Goal: Information Seeking & Learning: Compare options

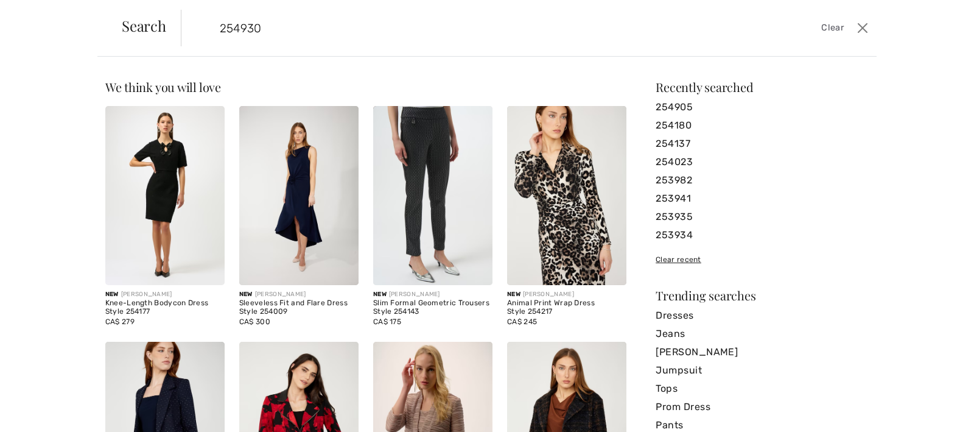
type input "254930"
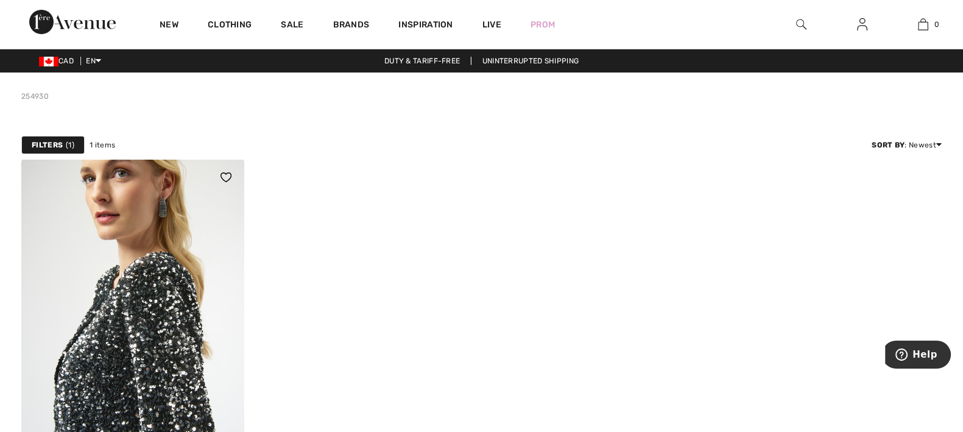
click at [155, 286] on img at bounding box center [132, 326] width 223 height 334
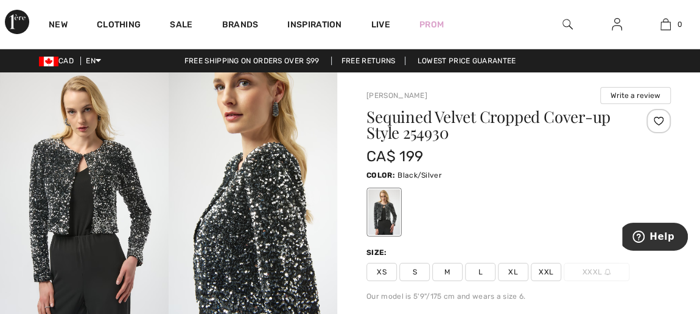
click at [564, 23] on img at bounding box center [568, 24] width 10 height 15
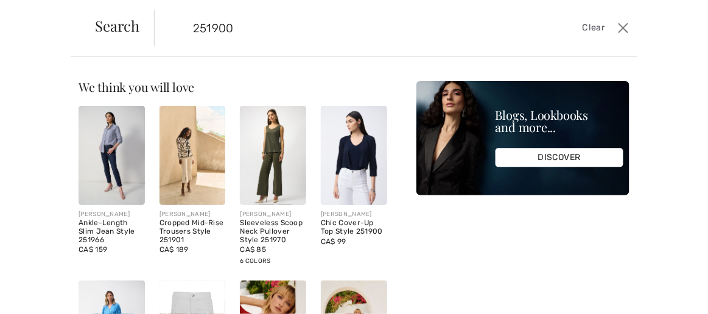
type input "251900"
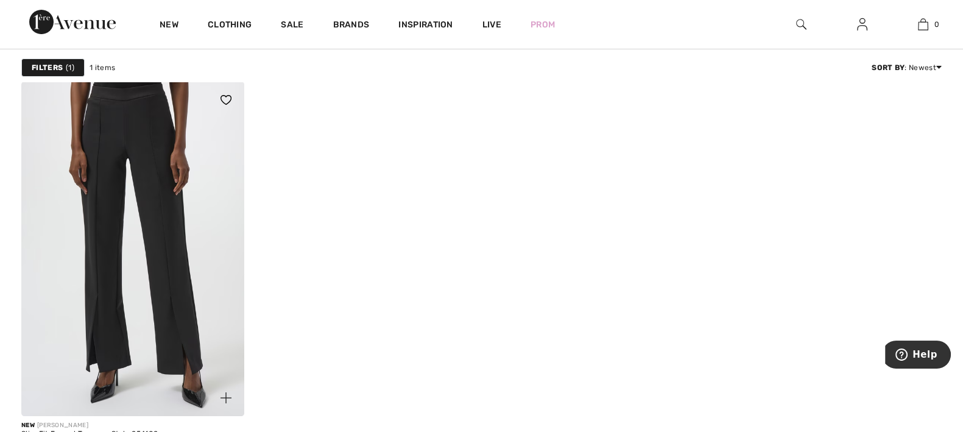
scroll to position [152, 0]
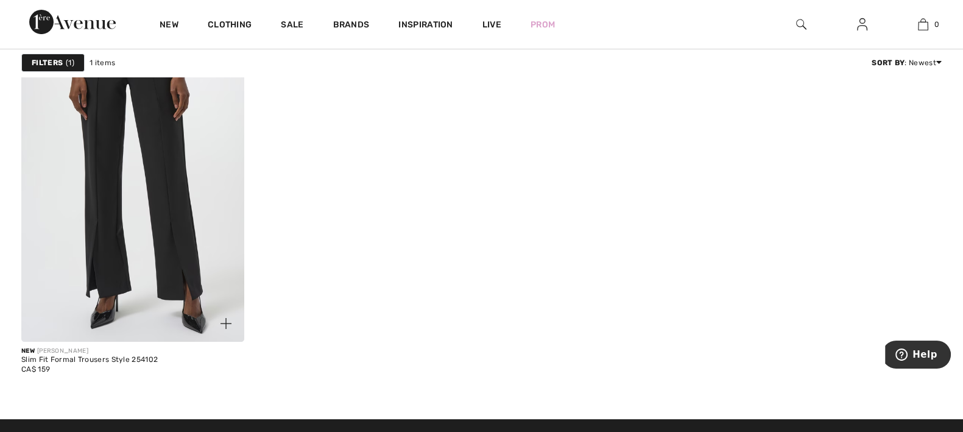
click at [164, 224] on img at bounding box center [132, 174] width 223 height 334
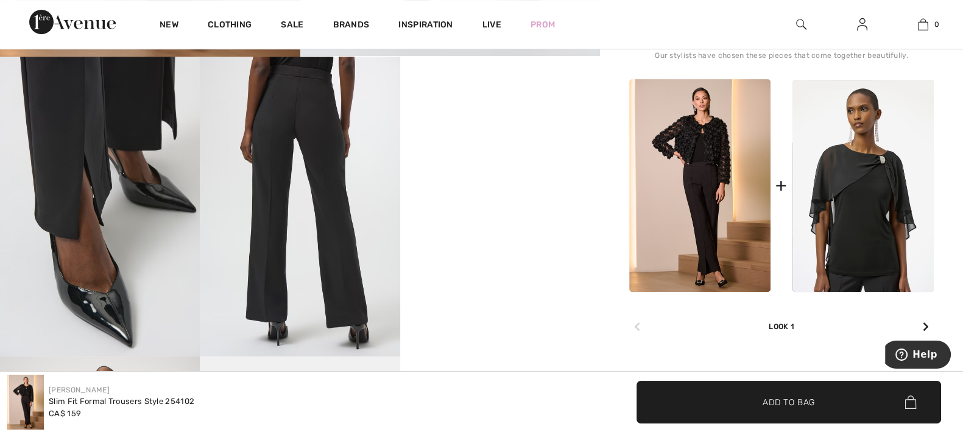
scroll to position [457, 0]
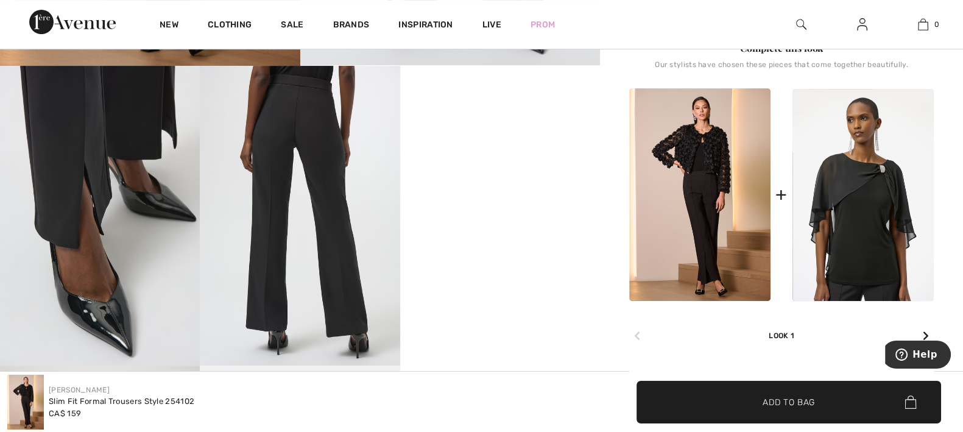
click at [562, 419] on div "✔ Added to Bag Add to Bag" at bounding box center [722, 402] width 467 height 43
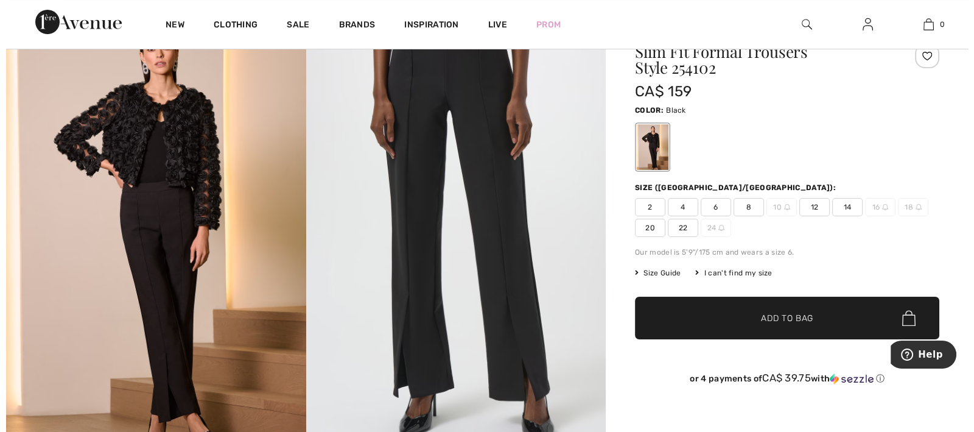
scroll to position [0, 0]
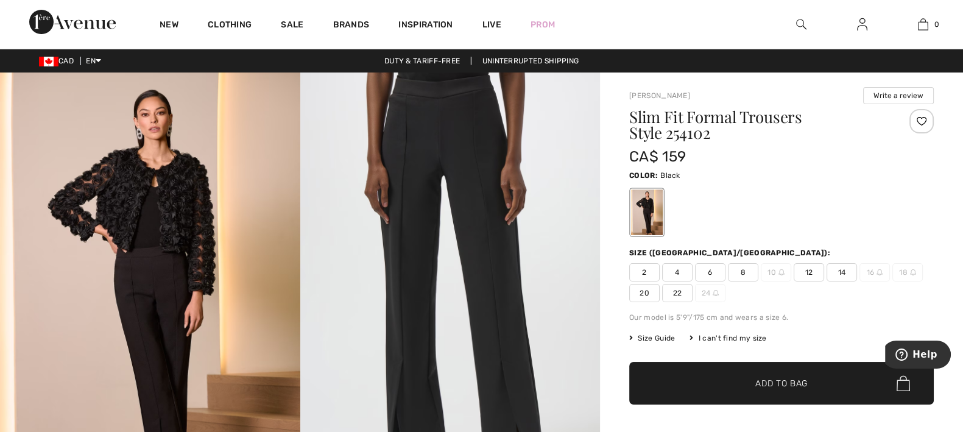
click at [895, 179] on div "Color: Black" at bounding box center [781, 174] width 304 height 15
click at [801, 26] on img at bounding box center [801, 24] width 10 height 15
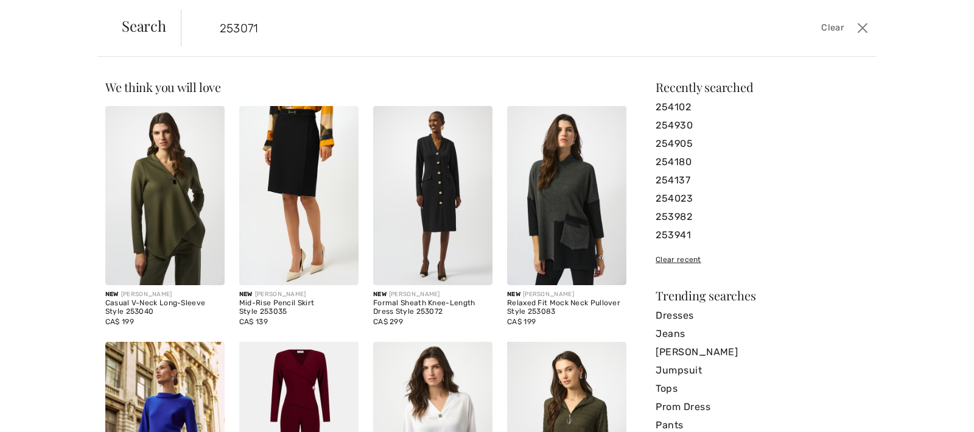
type input "253071"
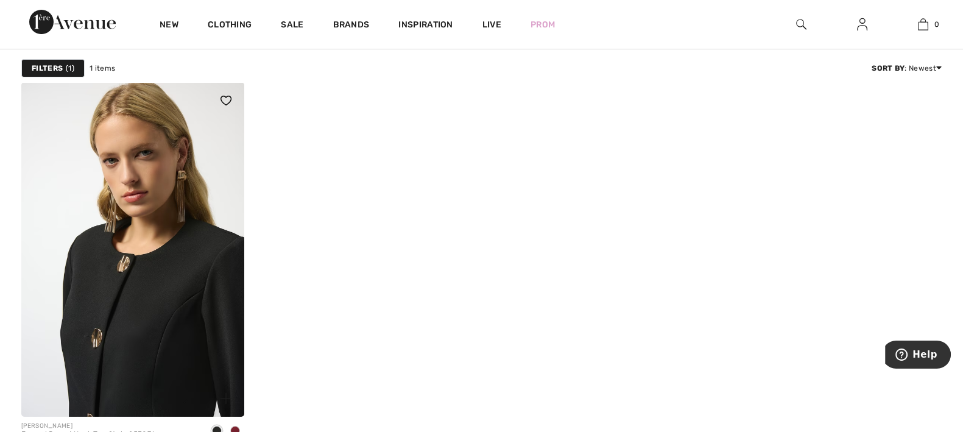
scroll to position [76, 0]
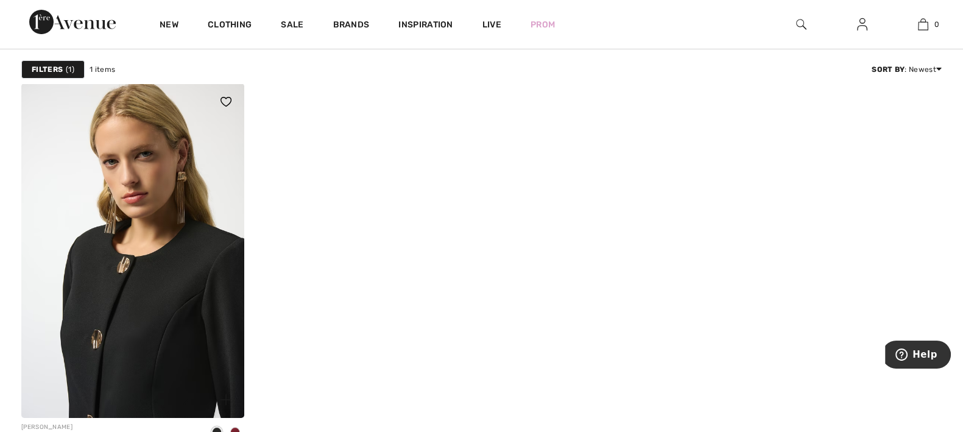
click at [144, 283] on img at bounding box center [132, 250] width 223 height 334
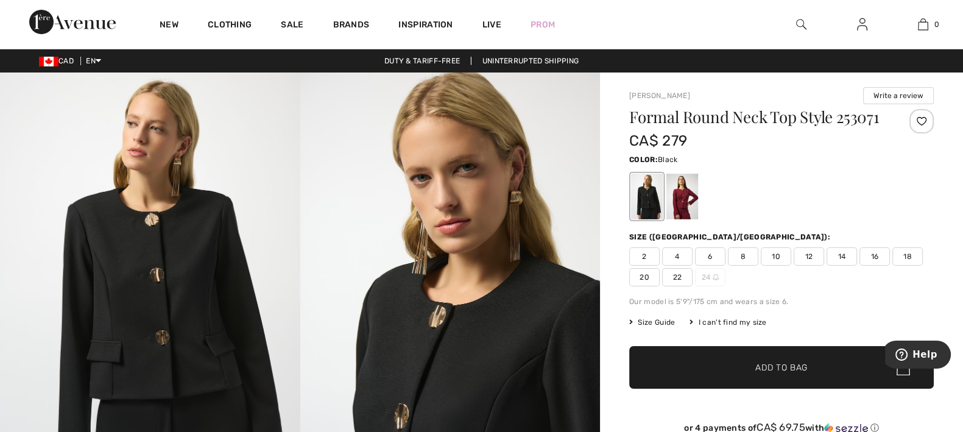
click at [183, 308] on img at bounding box center [150, 296] width 300 height 449
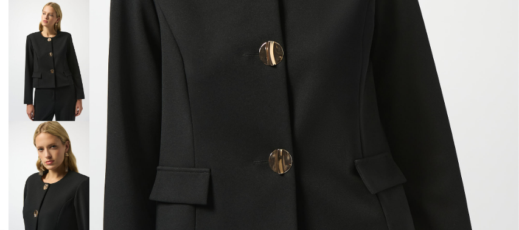
scroll to position [295, 0]
click at [442, 108] on img at bounding box center [259, 94] width 519 height 778
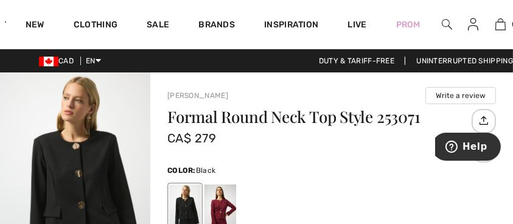
click at [445, 23] on img at bounding box center [447, 24] width 10 height 15
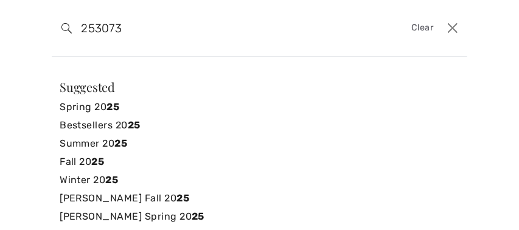
type input "253073"
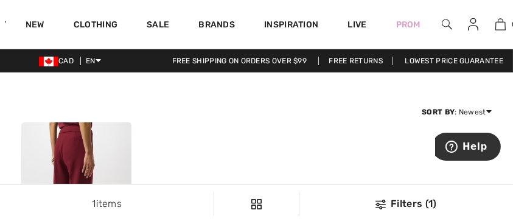
click at [79, 114] on div "Filters 1 1 items Sort By : Newest Price: High to Low Price: Low to High Newest…" at bounding box center [256, 112] width 471 height 21
click at [81, 132] on img at bounding box center [76, 205] width 110 height 166
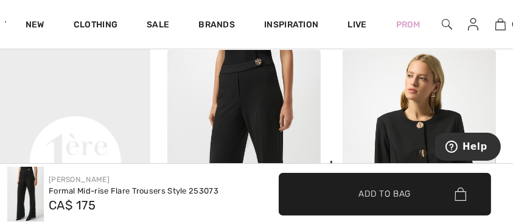
scroll to position [487, 0]
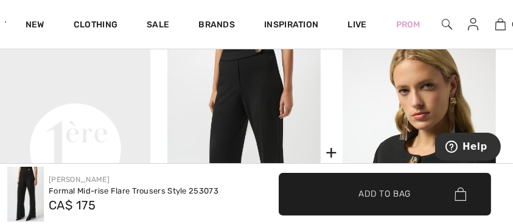
click at [474, 65] on img at bounding box center [419, 152] width 153 height 230
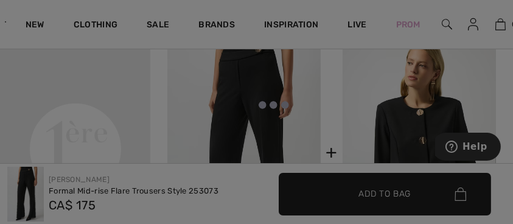
click at [444, 25] on div at bounding box center [256, 112] width 513 height 224
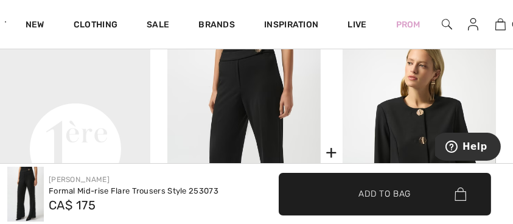
click at [444, 25] on img at bounding box center [447, 24] width 10 height 15
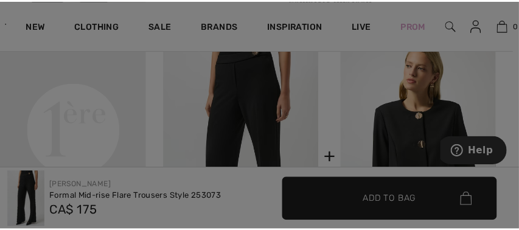
scroll to position [505, 0]
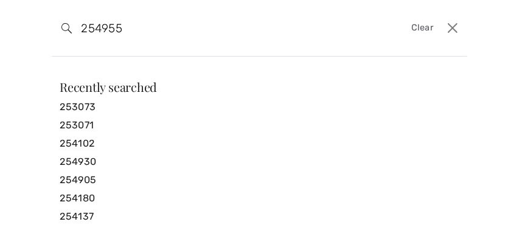
type input "254955"
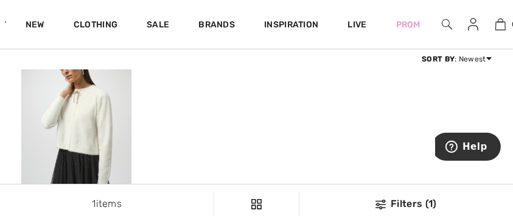
scroll to position [40, 0]
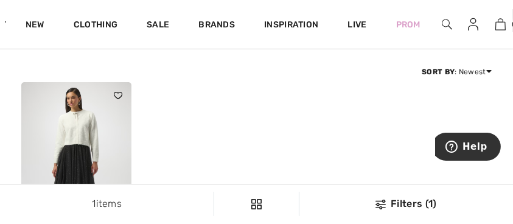
click at [90, 116] on img at bounding box center [76, 165] width 110 height 166
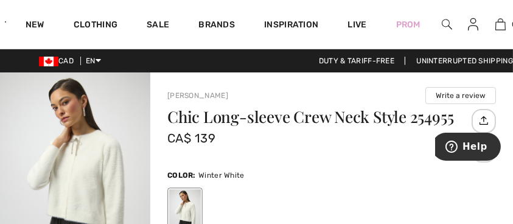
click at [169, 203] on div at bounding box center [185, 212] width 32 height 46
click at [185, 203] on div at bounding box center [185, 212] width 32 height 46
click at [83, 169] on img "1 / 5" at bounding box center [75, 184] width 150 height 225
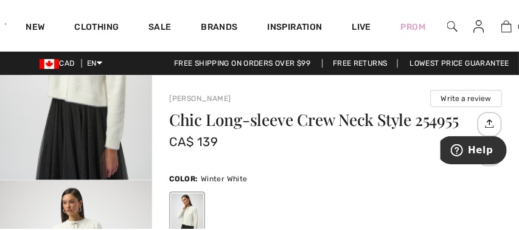
scroll to position [81, 0]
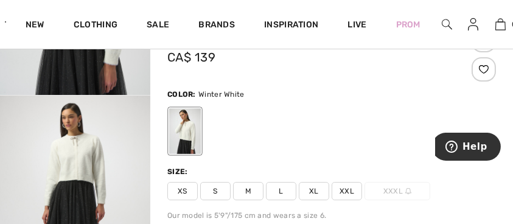
click at [72, 150] on img "2 / 5" at bounding box center [75, 208] width 150 height 225
click at [450, 23] on img at bounding box center [447, 24] width 10 height 15
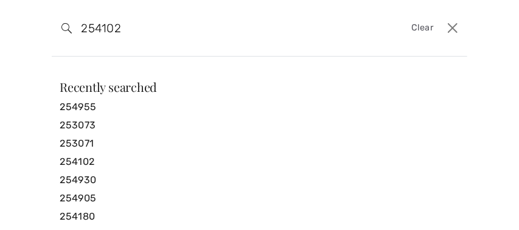
type input "254102"
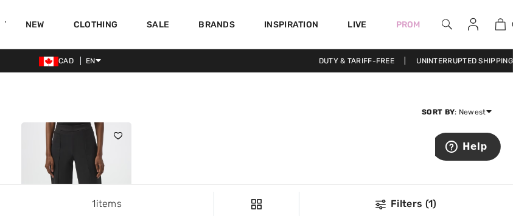
click at [68, 149] on img at bounding box center [76, 205] width 110 height 166
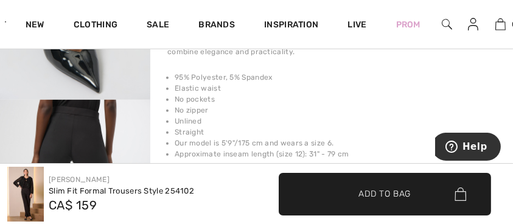
scroll to position [893, 0]
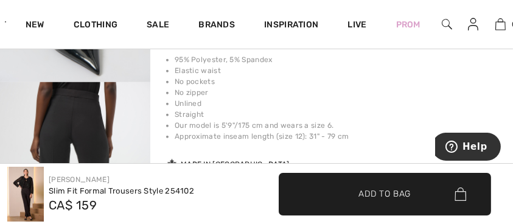
click at [475, 70] on li "Elastic waist" at bounding box center [336, 70] width 322 height 11
click at [445, 23] on img at bounding box center [447, 24] width 10 height 15
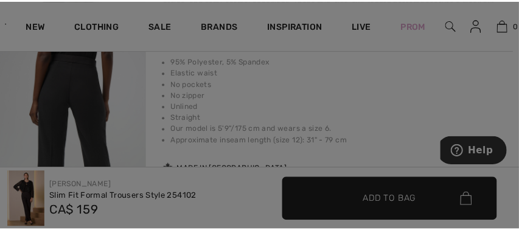
scroll to position [923, 0]
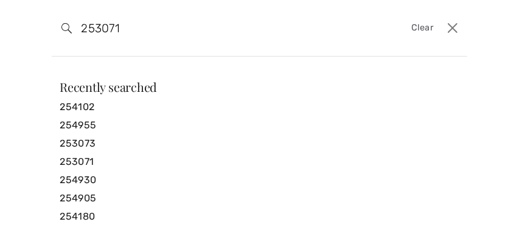
type input "253071"
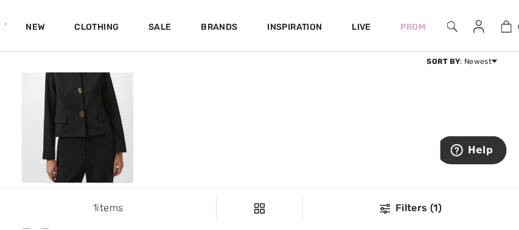
scroll to position [122, 0]
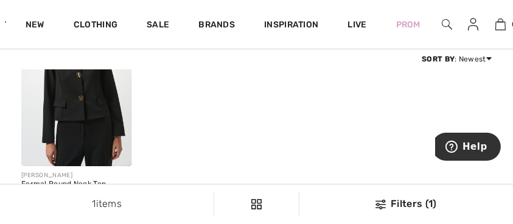
click at [469, 91] on div "JOSEPH RIBKOFF Formal Round Neck Top Style 253071 CA$ 279" at bounding box center [256, 113] width 471 height 224
click at [446, 26] on img at bounding box center [447, 24] width 10 height 15
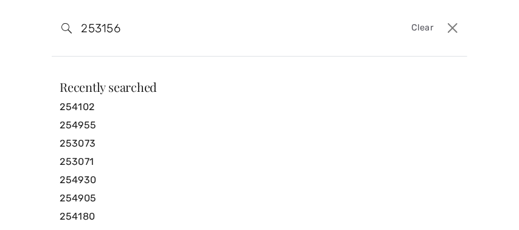
type input "253156"
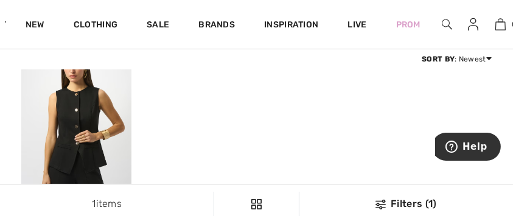
scroll to position [162, 0]
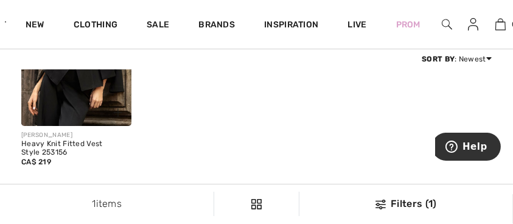
click at [102, 97] on div at bounding box center [111, 105] width 41 height 41
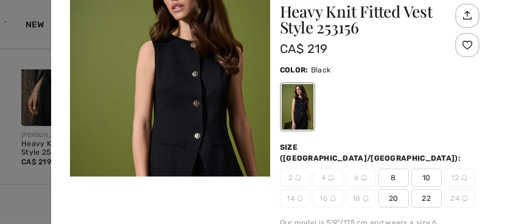
scroll to position [0, 0]
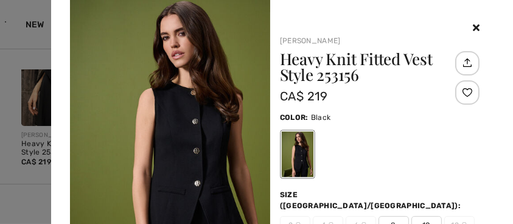
click at [186, 132] on img at bounding box center [170, 150] width 200 height 300
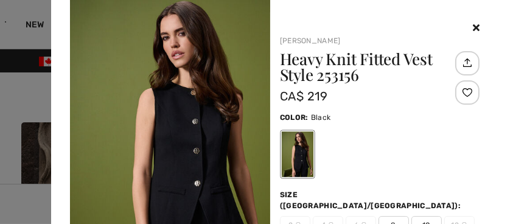
click at [473, 24] on icon at bounding box center [476, 28] width 7 height 10
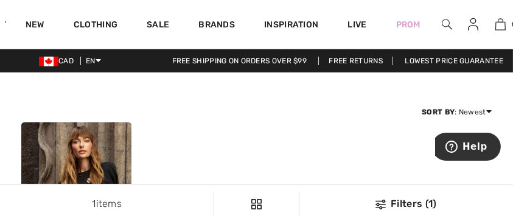
click at [442, 20] on img at bounding box center [447, 24] width 10 height 15
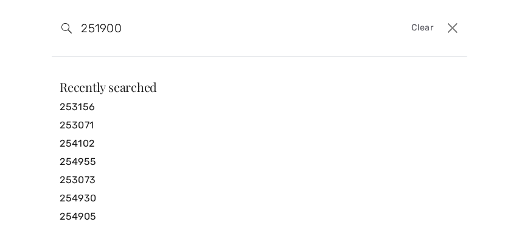
type input "251900"
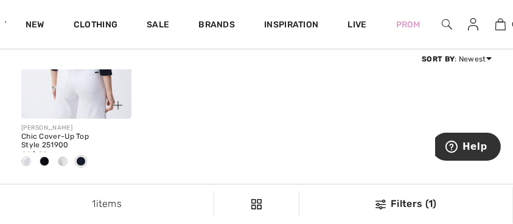
scroll to position [244, 0]
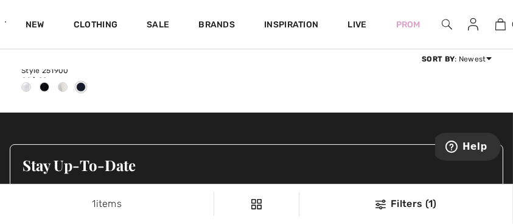
click at [25, 88] on span at bounding box center [26, 87] width 10 height 10
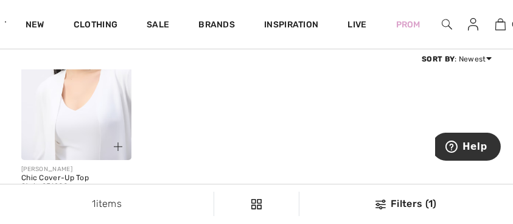
scroll to position [203, 0]
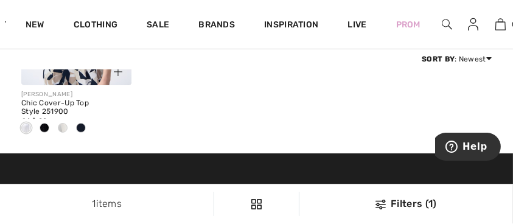
click at [66, 127] on span at bounding box center [63, 128] width 10 height 10
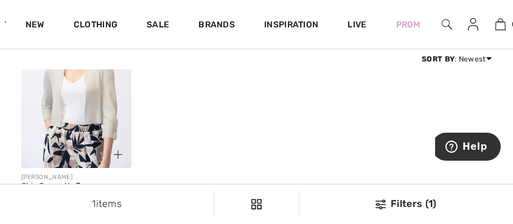
scroll to position [122, 0]
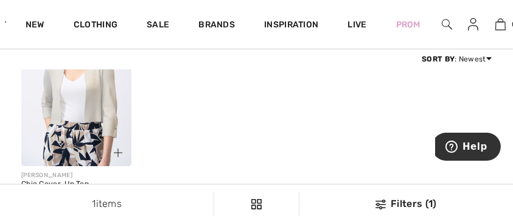
click at [96, 101] on img at bounding box center [76, 84] width 110 height 166
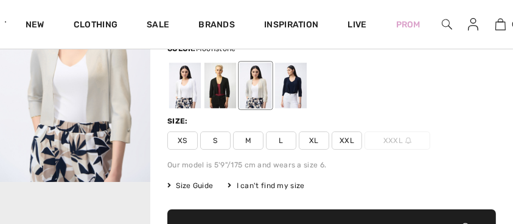
scroll to position [122, 0]
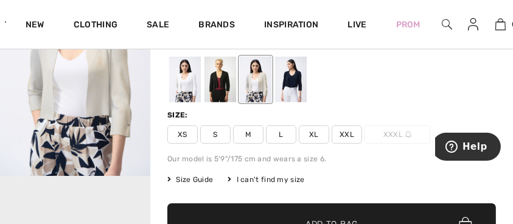
click at [251, 88] on div at bounding box center [256, 80] width 32 height 46
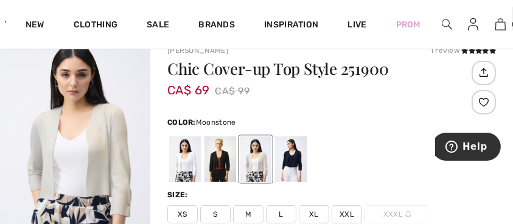
scroll to position [81, 0]
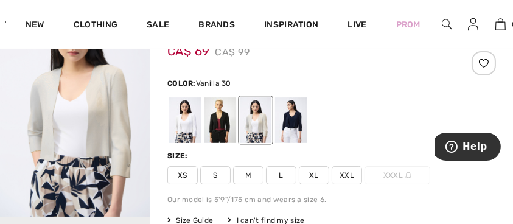
click at [179, 119] on div at bounding box center [185, 120] width 32 height 46
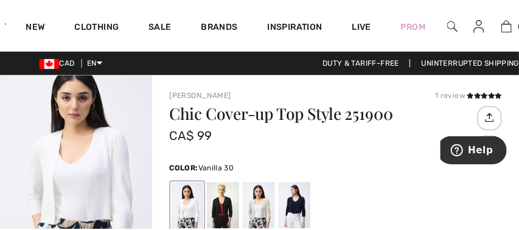
scroll to position [40, 0]
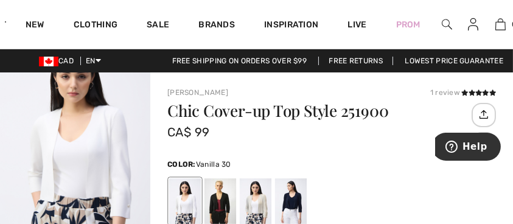
click at [445, 26] on img at bounding box center [447, 24] width 10 height 15
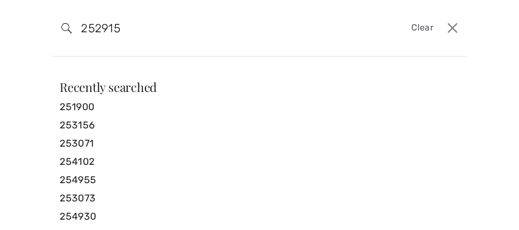
type input "252915"
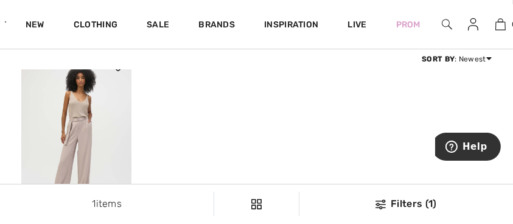
scroll to position [81, 0]
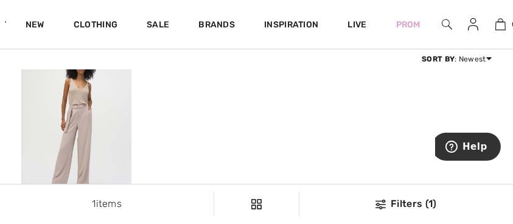
click at [82, 96] on img at bounding box center [76, 124] width 110 height 166
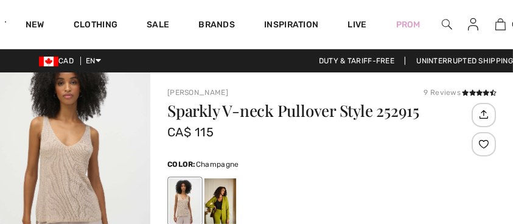
scroll to position [40, 0]
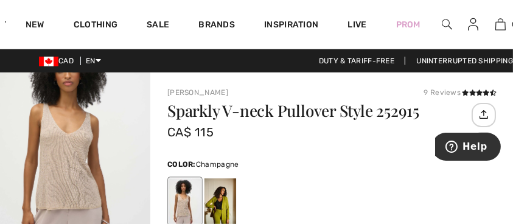
click at [76, 139] on img "1 / 4" at bounding box center [75, 144] width 150 height 225
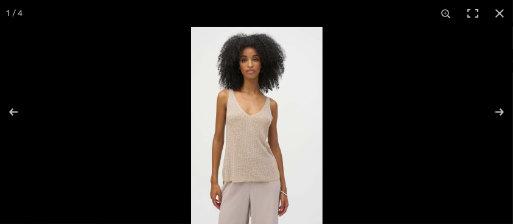
click at [246, 141] on img at bounding box center [257, 125] width 132 height 197
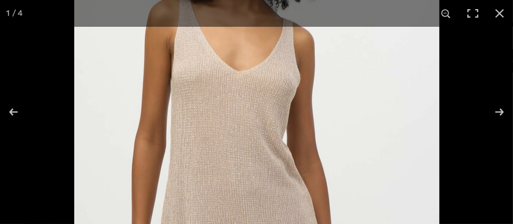
click at [244, 141] on img at bounding box center [256, 99] width 365 height 548
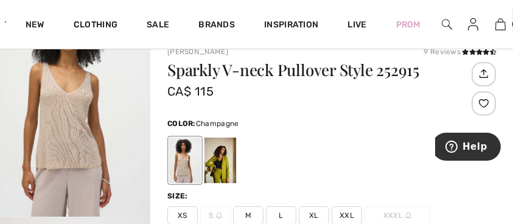
scroll to position [81, 0]
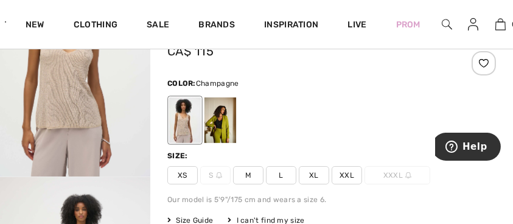
click at [69, 108] on img "1 / 4" at bounding box center [75, 63] width 150 height 225
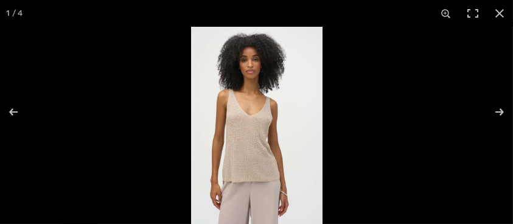
click at [258, 154] on img at bounding box center [257, 125] width 132 height 197
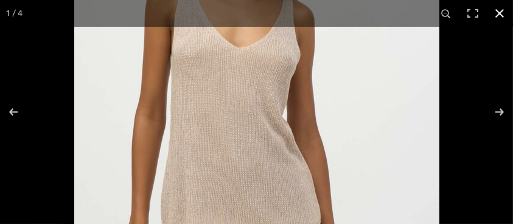
click at [506, 10] on button at bounding box center [500, 13] width 27 height 27
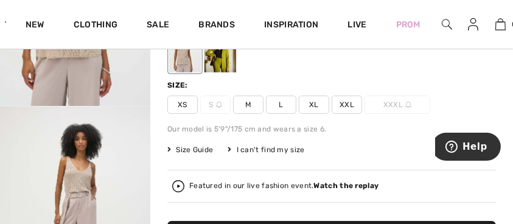
scroll to position [162, 0]
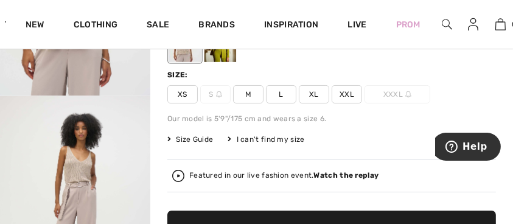
click at [71, 174] on img "2 / 4" at bounding box center [75, 208] width 150 height 225
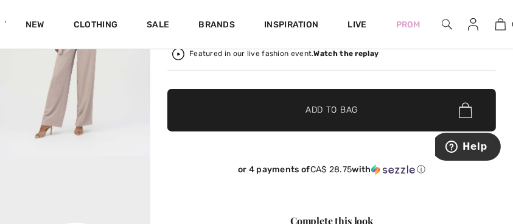
scroll to position [155, 0]
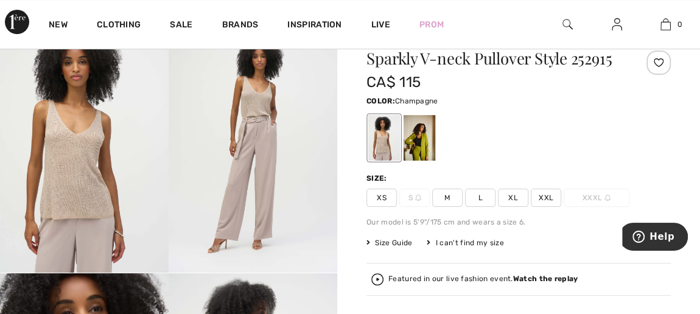
scroll to position [51, 0]
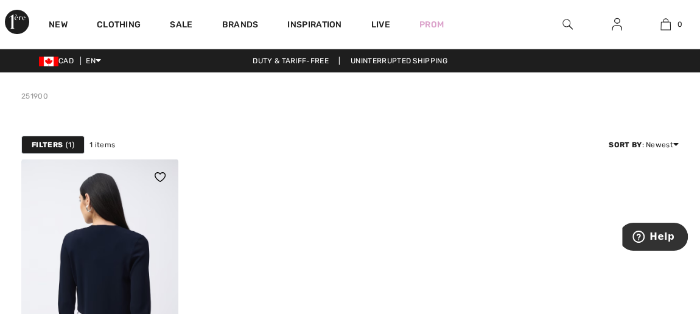
click at [119, 244] on img at bounding box center [99, 277] width 157 height 236
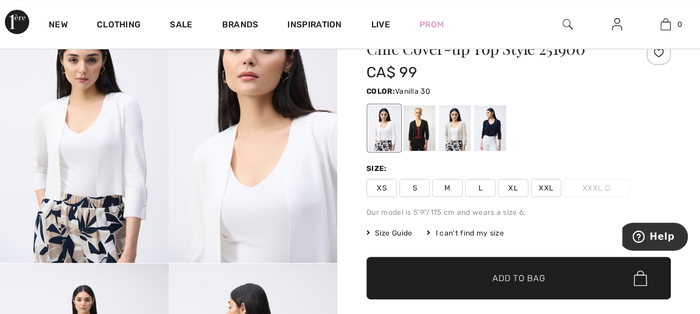
scroll to position [166, 0]
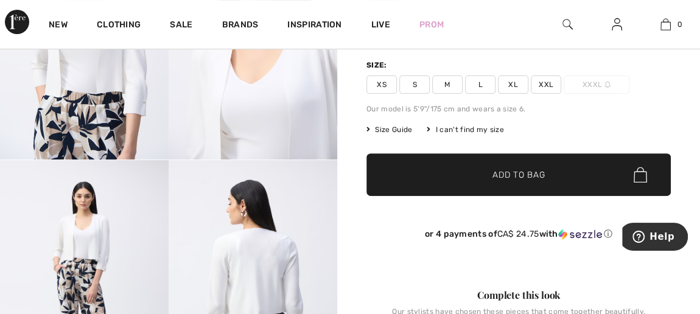
click at [301, 125] on img at bounding box center [253, 33] width 169 height 253
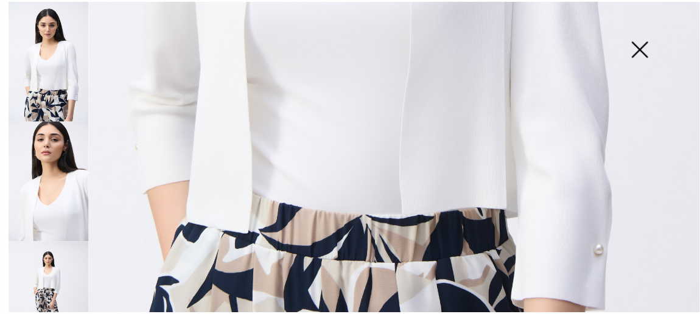
scroll to position [347, 0]
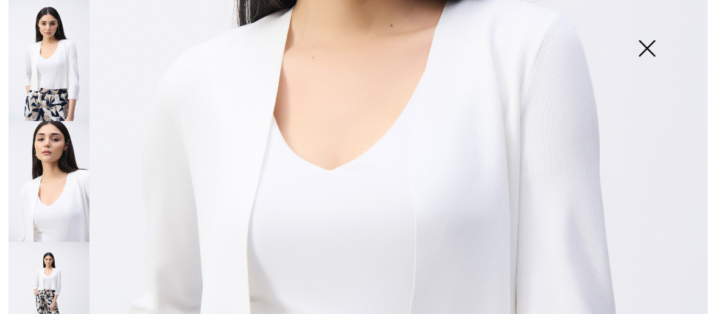
click at [650, 49] on img at bounding box center [647, 49] width 61 height 63
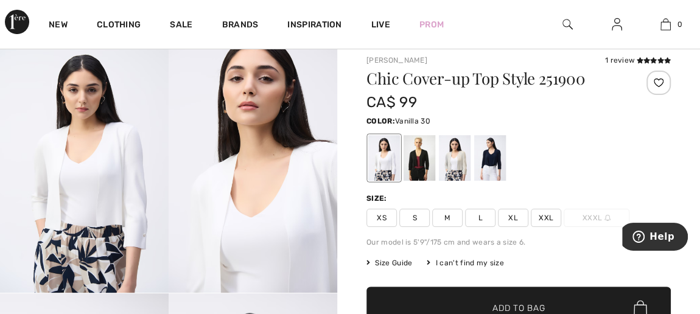
scroll to position [0, 0]
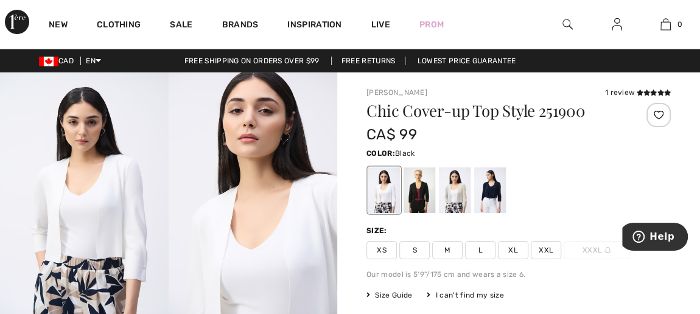
click at [414, 179] on div at bounding box center [420, 190] width 32 height 46
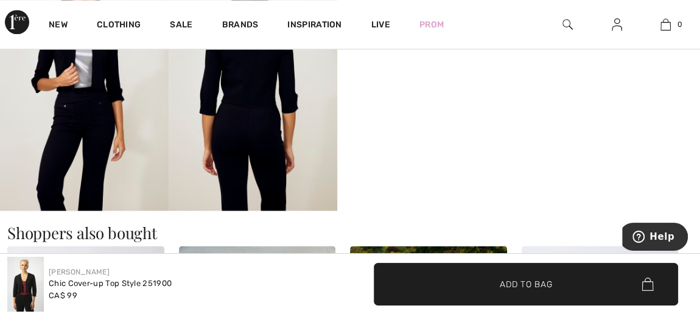
scroll to position [885, 0]
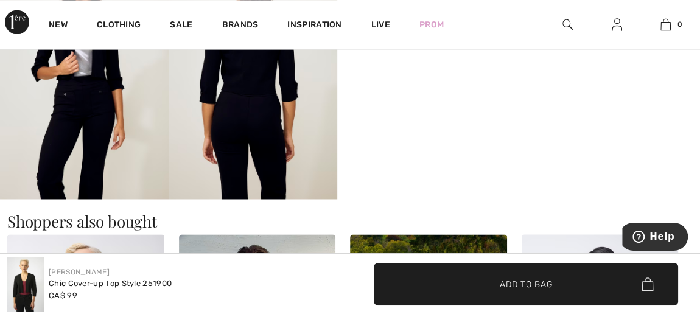
click at [567, 22] on img at bounding box center [568, 24] width 10 height 15
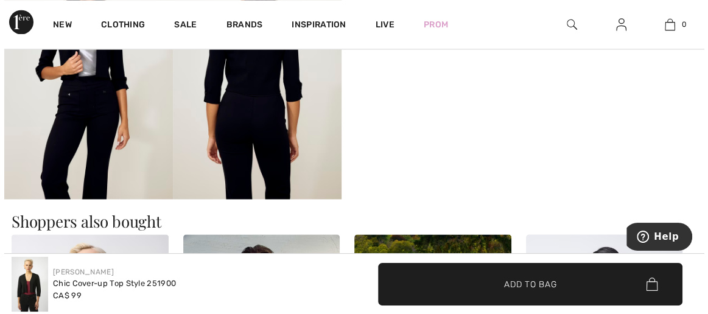
scroll to position [905, 0]
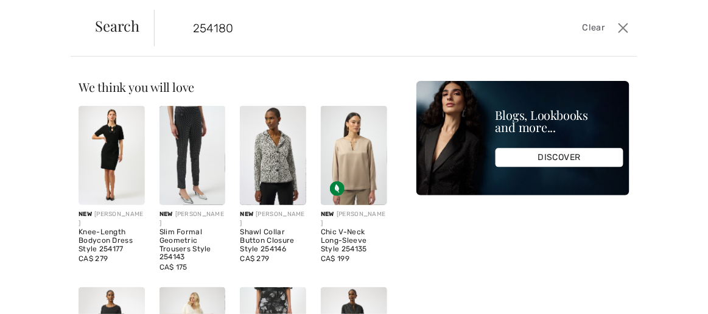
type input "254180"
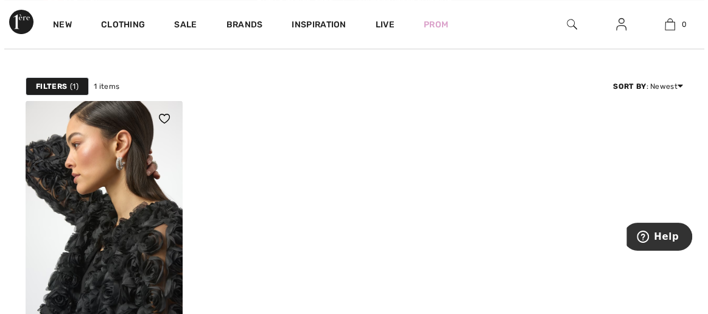
scroll to position [110, 0]
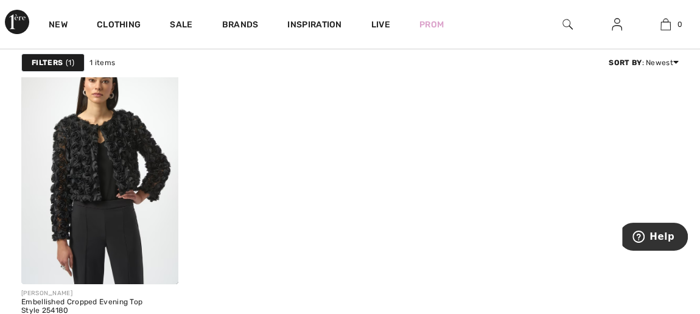
click at [563, 23] on img at bounding box center [568, 24] width 10 height 15
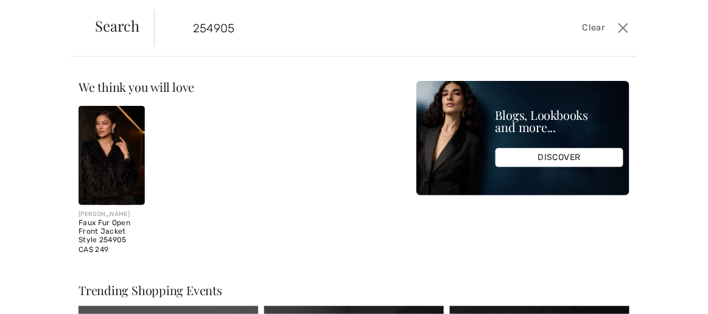
type input "254905"
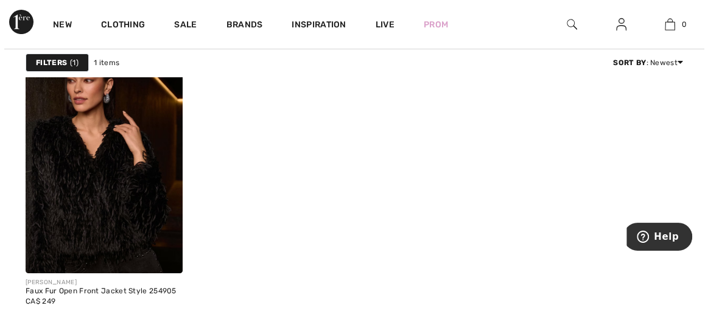
scroll to position [166, 0]
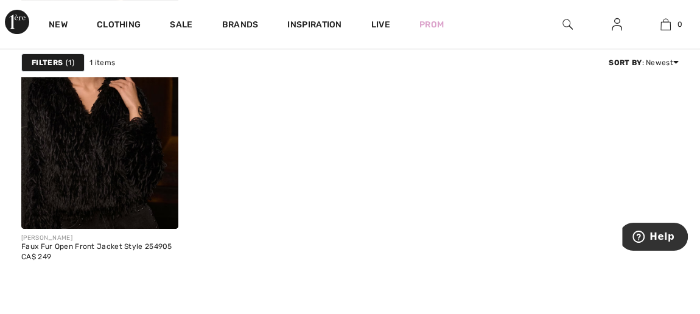
click at [566, 24] on img at bounding box center [568, 24] width 10 height 15
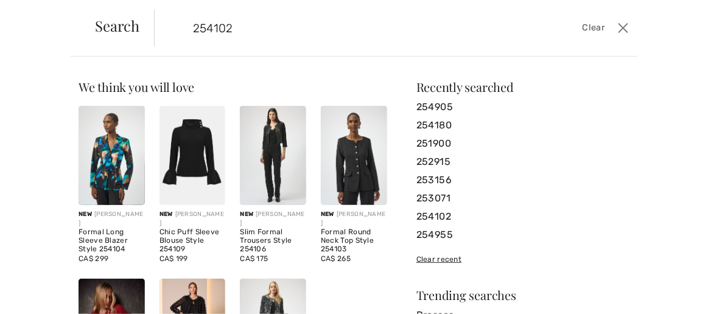
type input "254102"
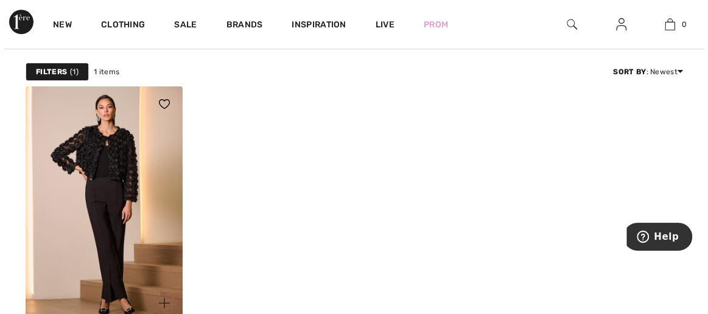
scroll to position [166, 0]
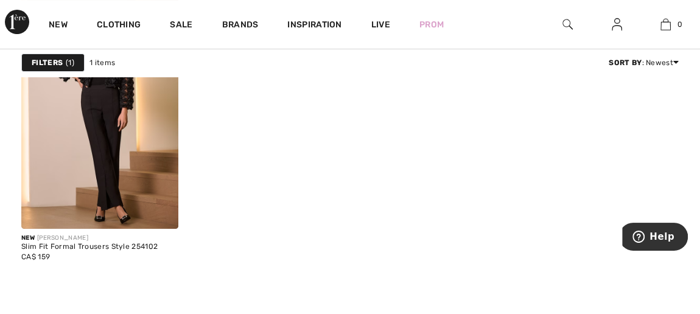
click at [566, 24] on img at bounding box center [568, 24] width 10 height 15
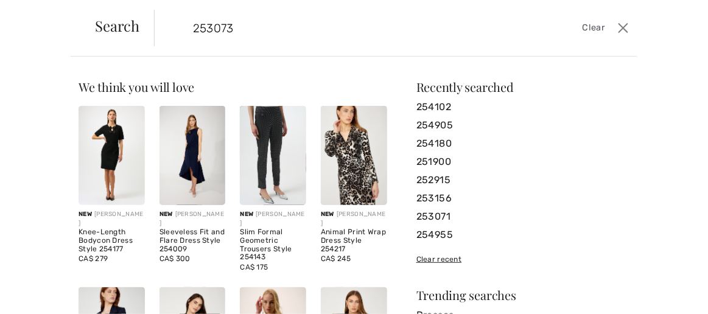
type input "253073"
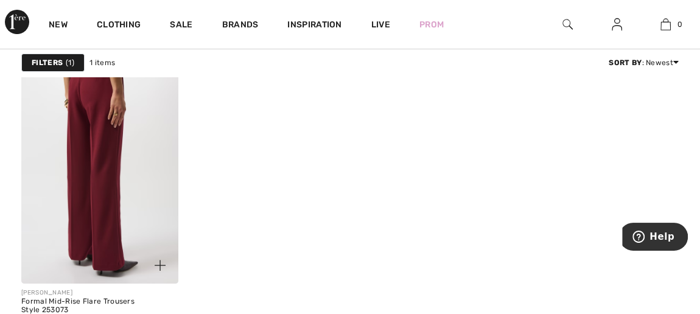
scroll to position [221, 0]
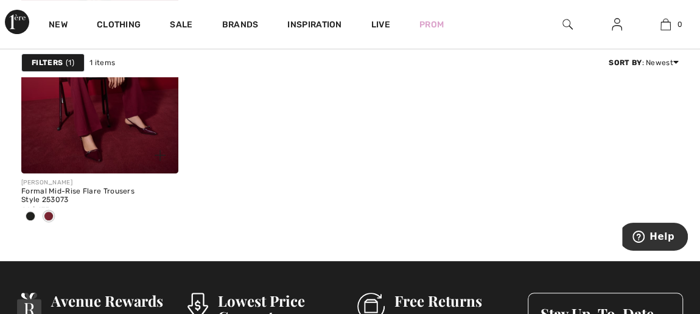
click at [24, 217] on div at bounding box center [30, 217] width 18 height 20
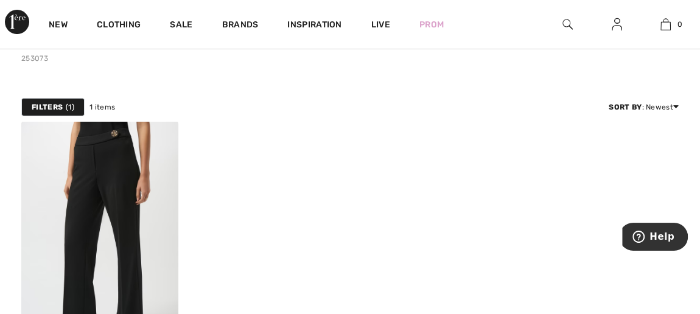
scroll to position [55, 0]
